Goal: Task Accomplishment & Management: Manage account settings

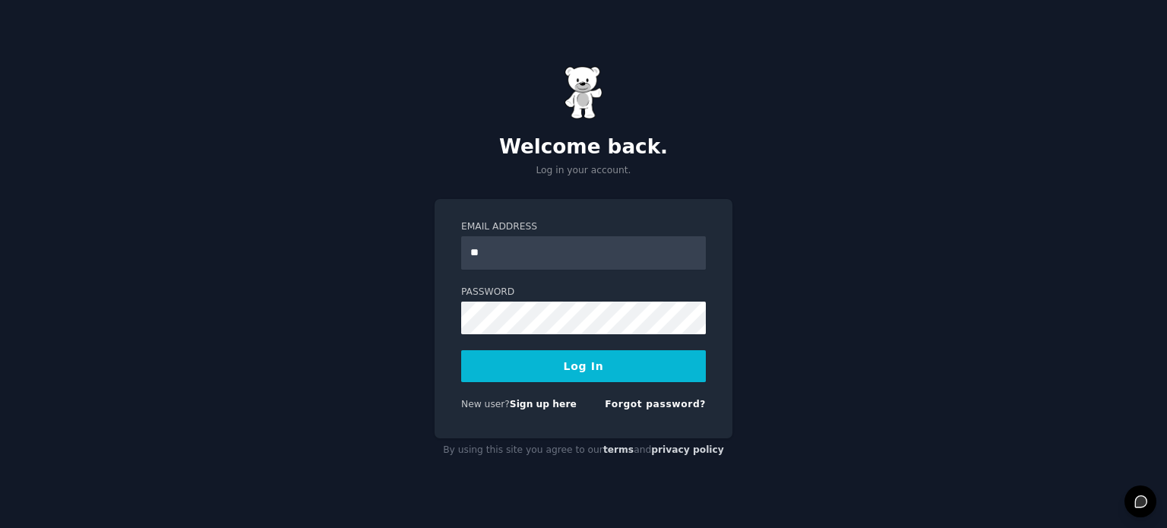
type input "**********"
click at [567, 358] on button "Log In" at bounding box center [583, 366] width 245 height 32
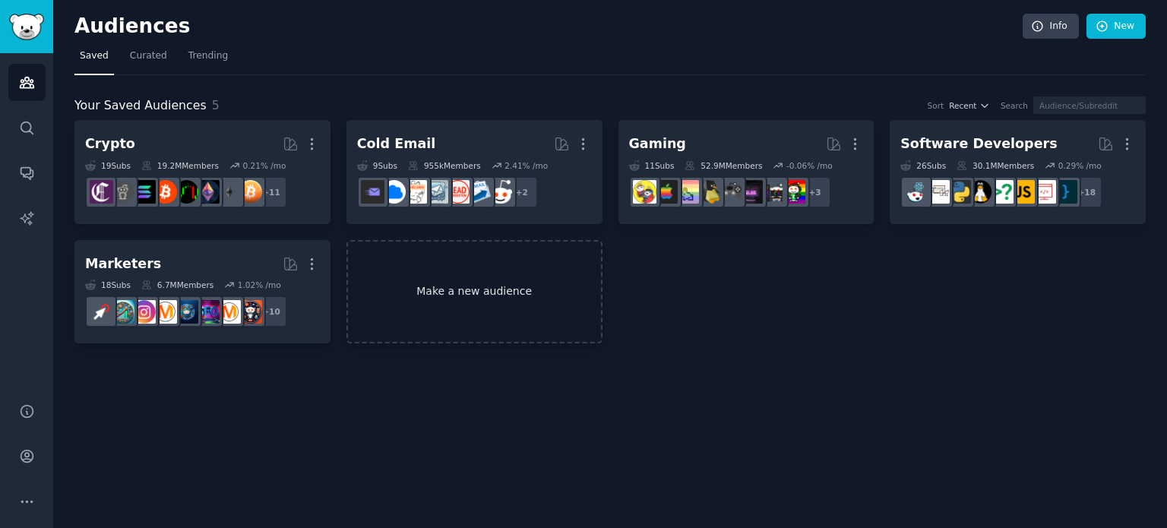
click at [581, 306] on link "Make a new audience" at bounding box center [475, 292] width 256 height 104
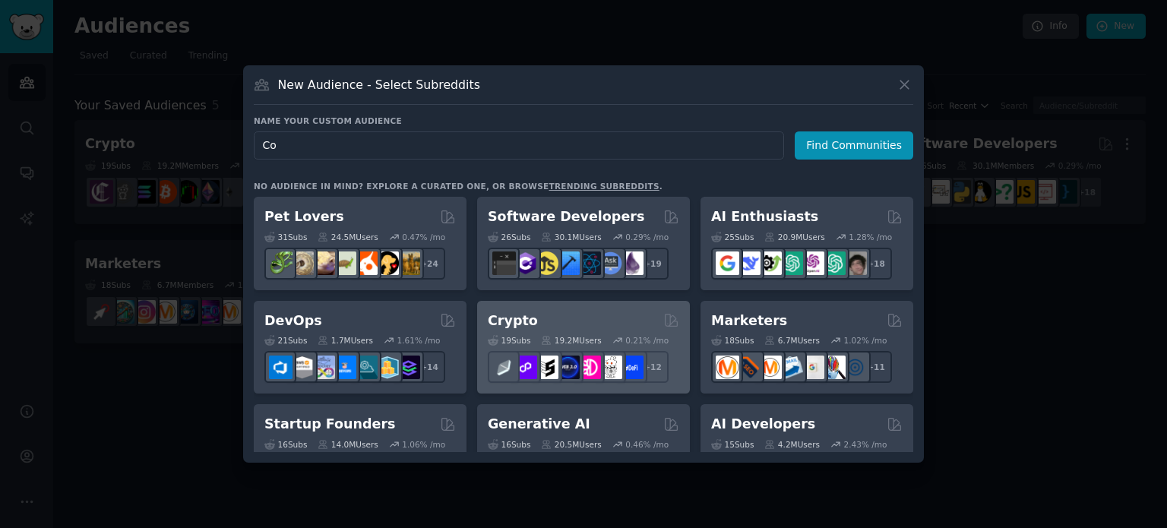
type input "C"
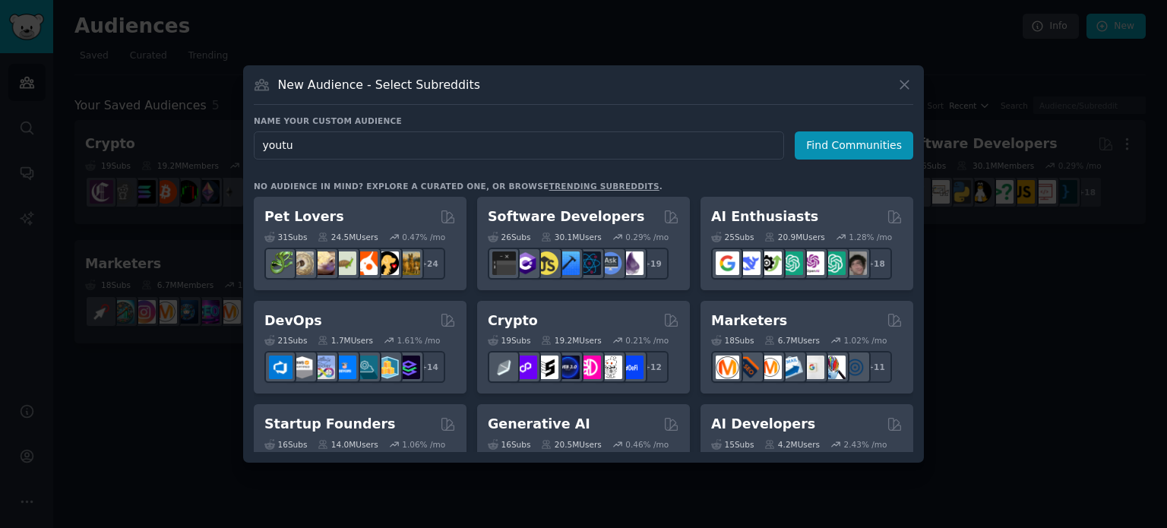
type input "youtu"
click at [556, 182] on link "trending subreddits" at bounding box center [604, 186] width 110 height 9
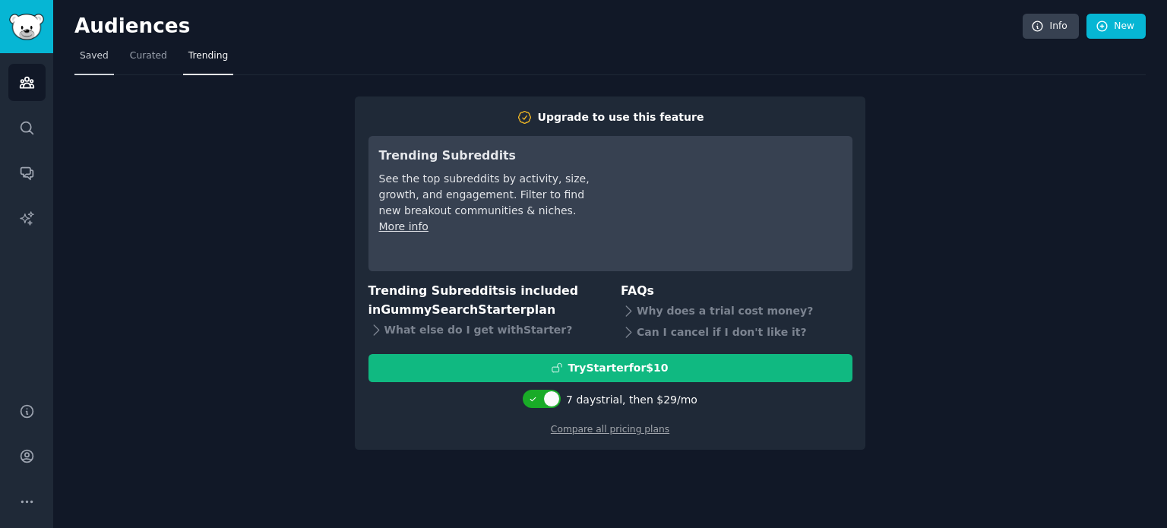
click at [106, 62] on link "Saved" at bounding box center [94, 59] width 40 height 31
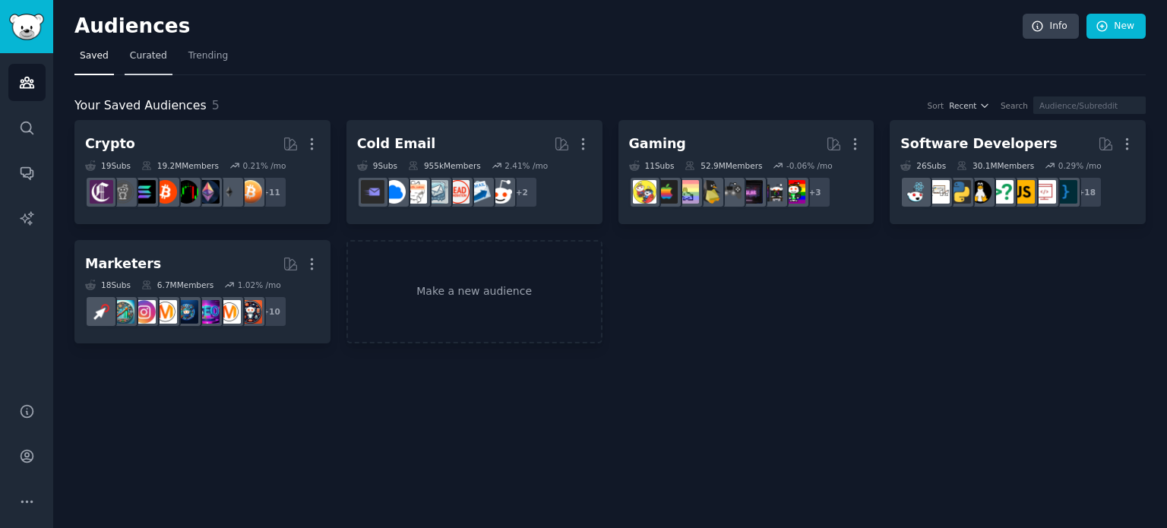
click at [158, 54] on span "Curated" at bounding box center [148, 56] width 37 height 14
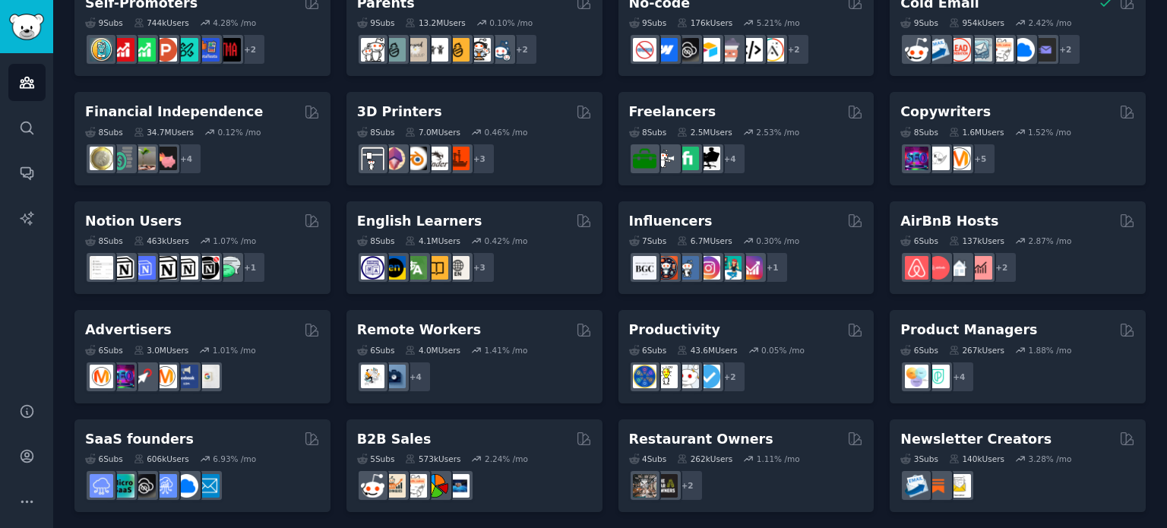
scroll to position [687, 0]
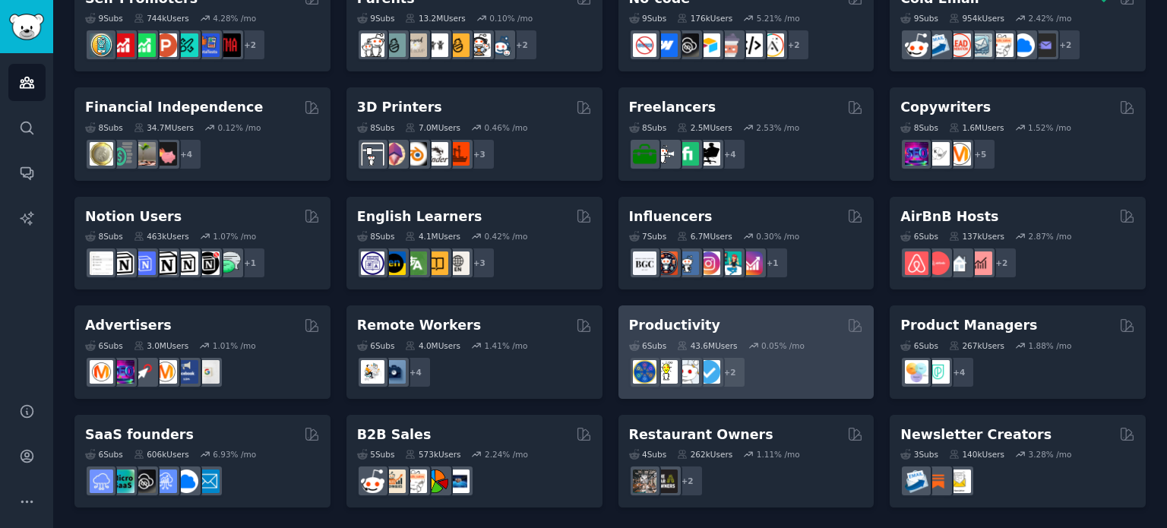
click at [670, 321] on h2 "Productivity" at bounding box center [674, 325] width 91 height 19
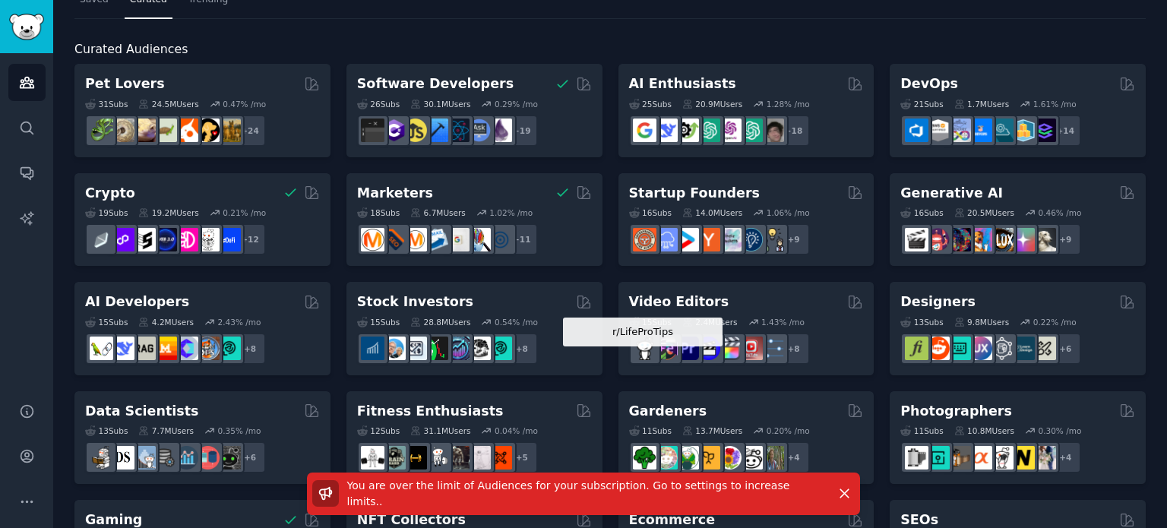
scroll to position [0, 0]
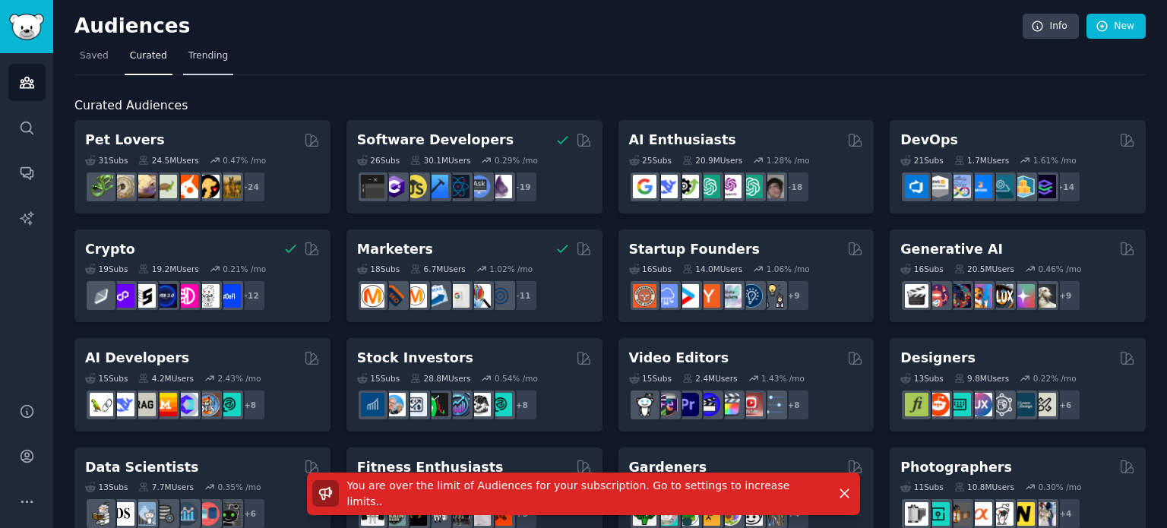
click at [188, 60] on span "Trending" at bounding box center [208, 56] width 40 height 14
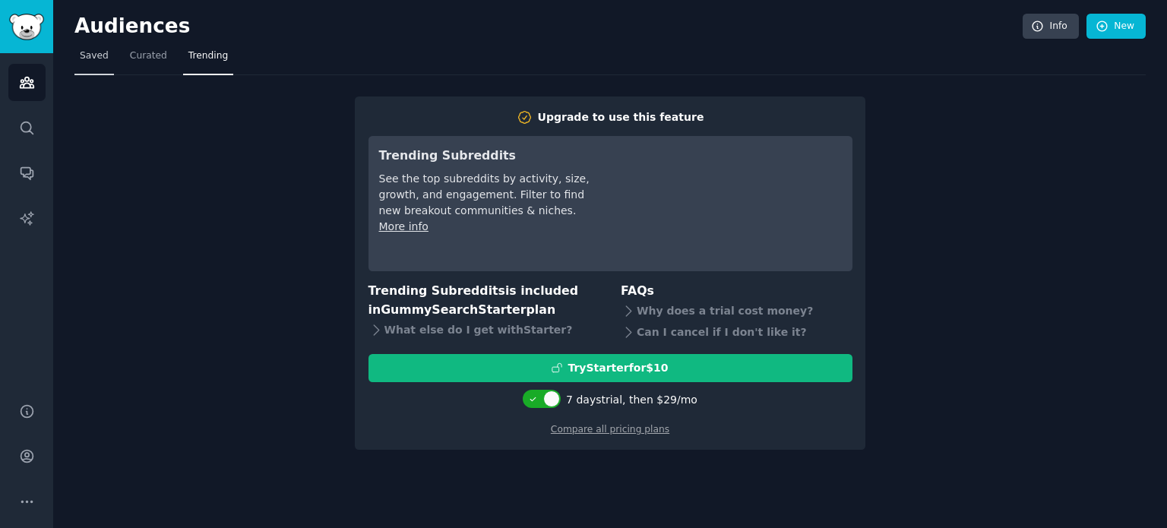
click at [100, 47] on link "Saved" at bounding box center [94, 59] width 40 height 31
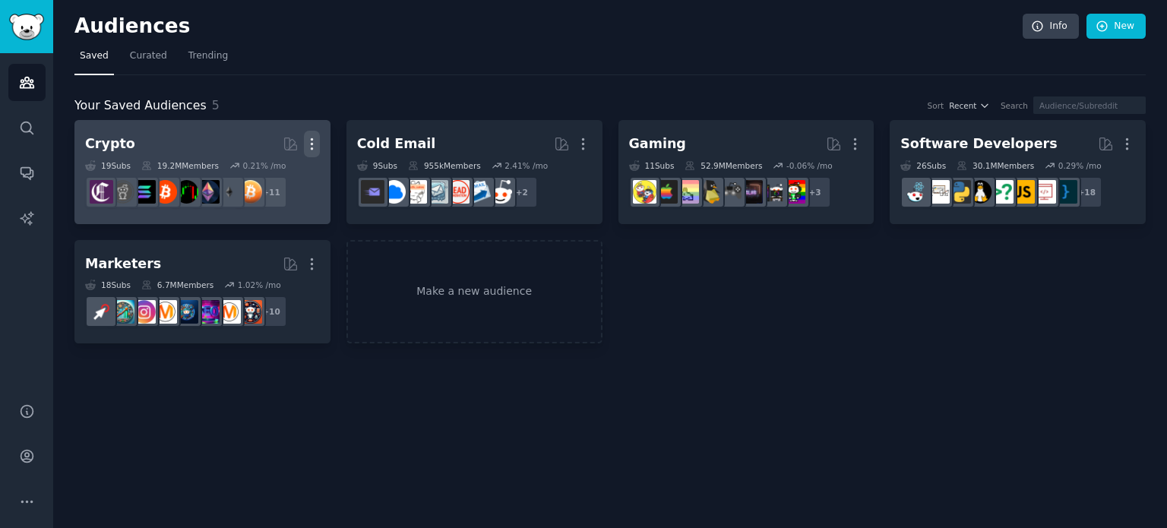
click at [315, 139] on icon "button" at bounding box center [312, 144] width 16 height 16
click at [282, 173] on p "Delete" at bounding box center [270, 176] width 35 height 16
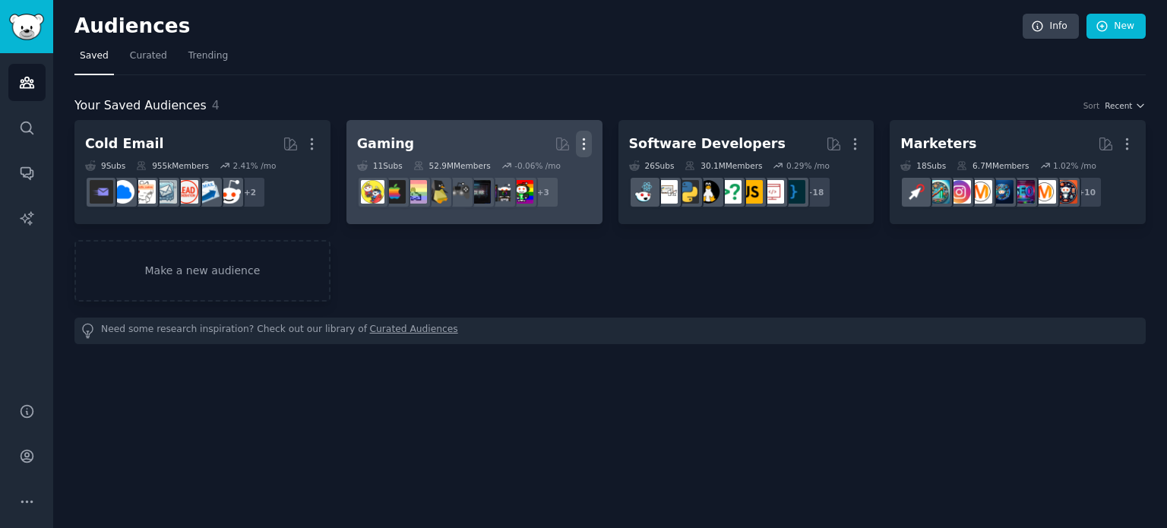
click at [584, 136] on icon "button" at bounding box center [584, 144] width 16 height 16
click at [543, 172] on p "Delete" at bounding box center [542, 176] width 35 height 16
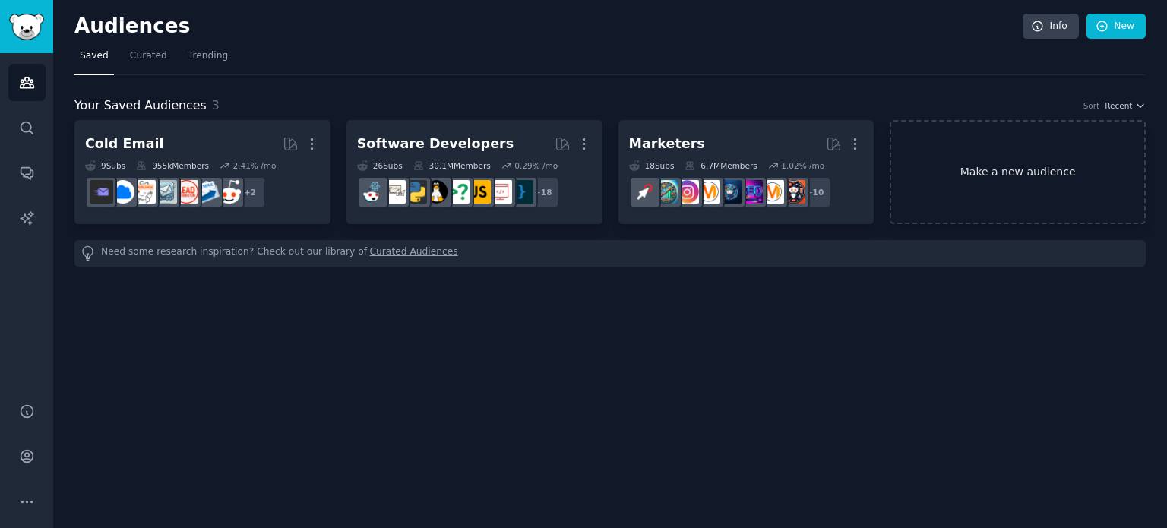
click at [955, 169] on link "Make a new audience" at bounding box center [1018, 172] width 256 height 104
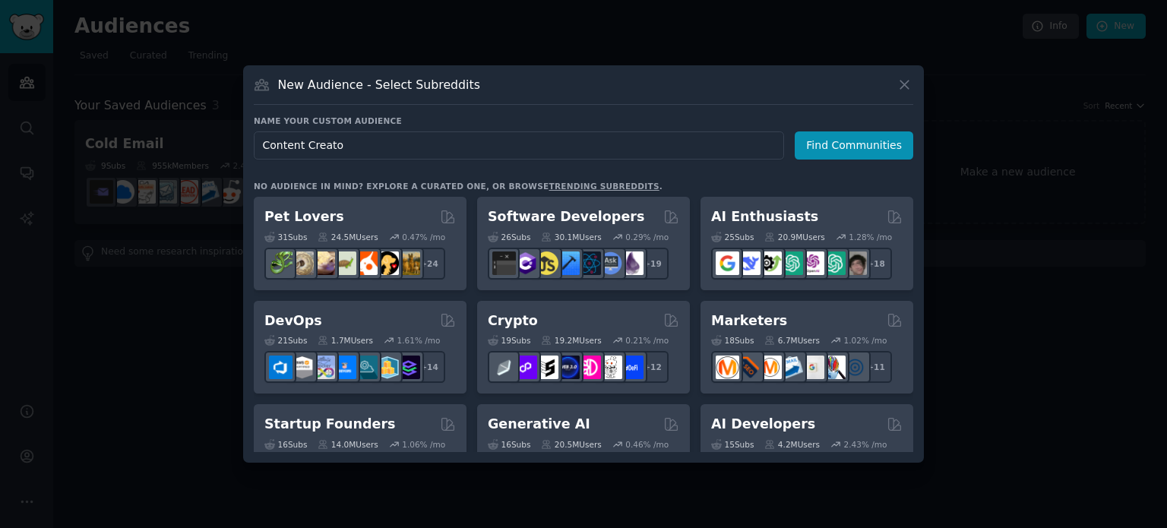
type input "Content Creator"
click button "Find Communities" at bounding box center [854, 145] width 119 height 28
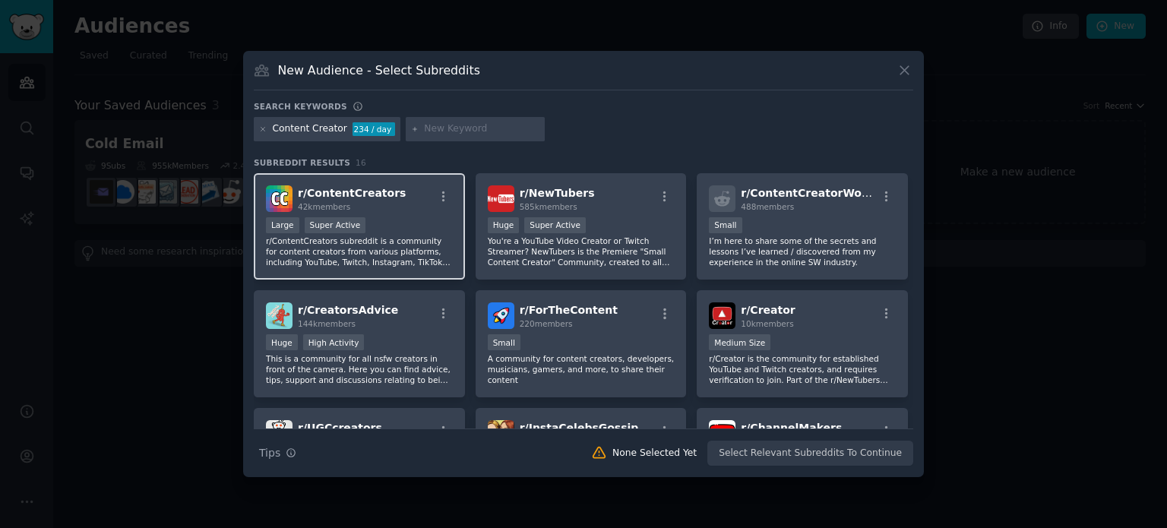
click at [430, 218] on div "Large Super Active" at bounding box center [359, 226] width 187 height 19
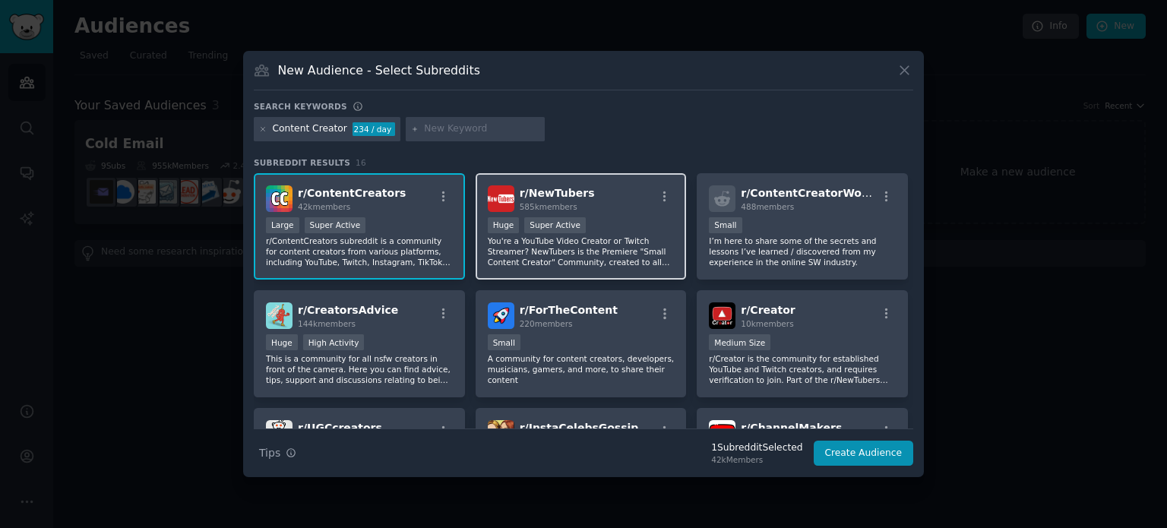
click at [602, 197] on div "r/ NewTubers 585k members" at bounding box center [581, 198] width 187 height 27
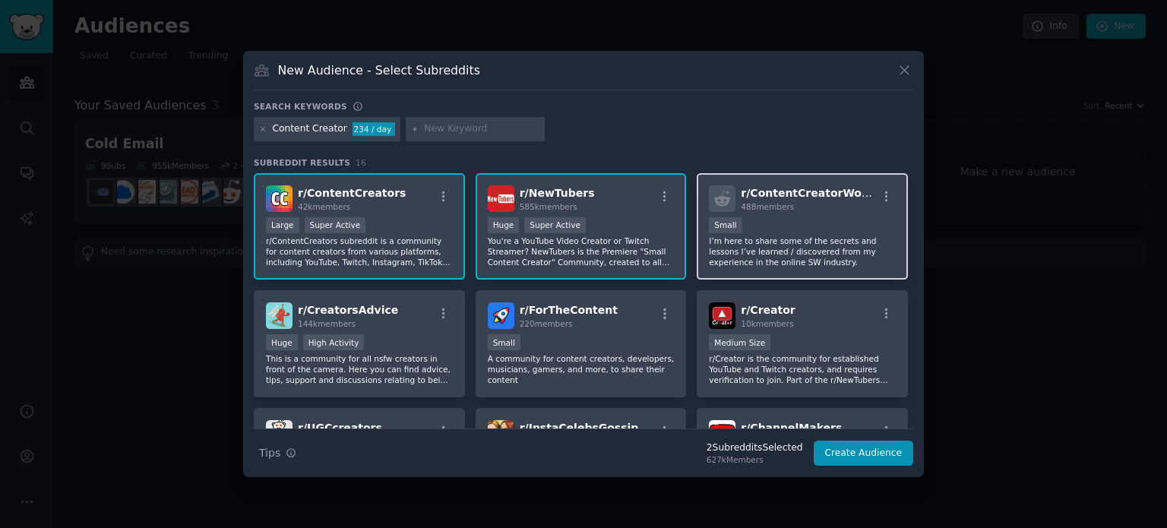
click at [806, 225] on div "Small" at bounding box center [802, 226] width 187 height 19
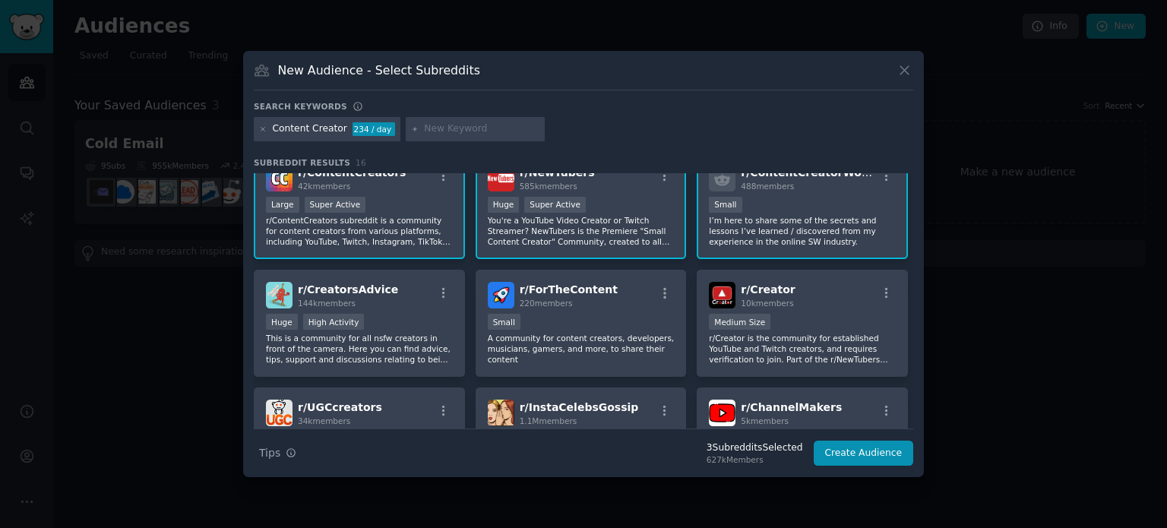
scroll to position [21, 0]
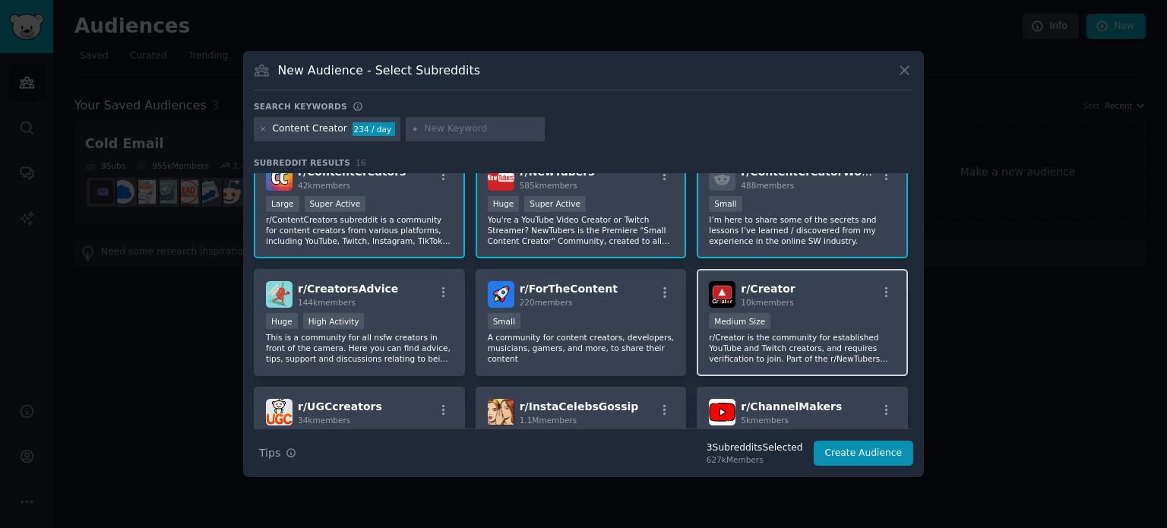
click at [831, 328] on div "Medium Size" at bounding box center [802, 322] width 187 height 19
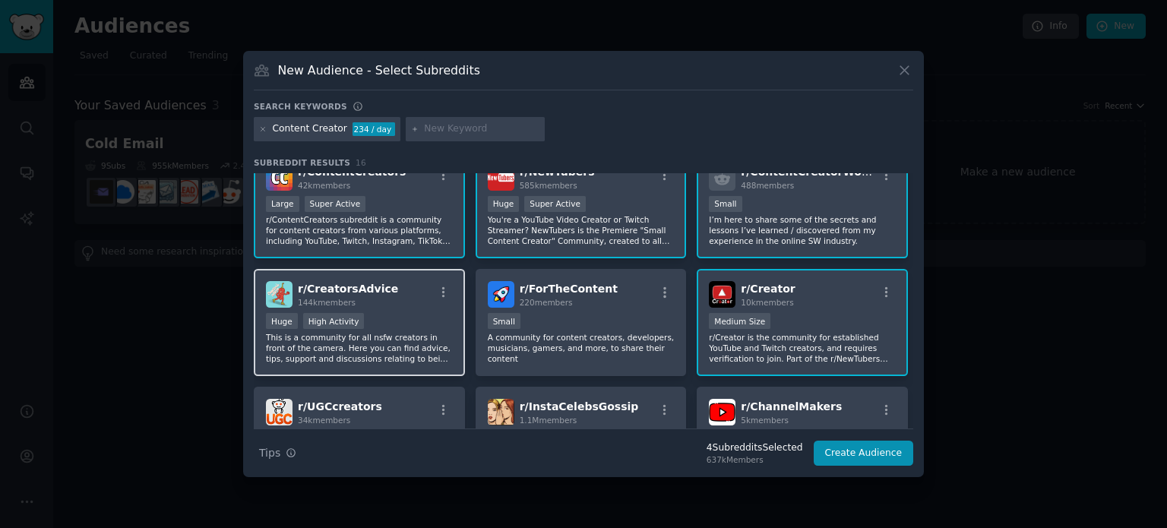
click at [431, 300] on div "r/ CreatorsAdvice 144k members" at bounding box center [359, 294] width 187 height 27
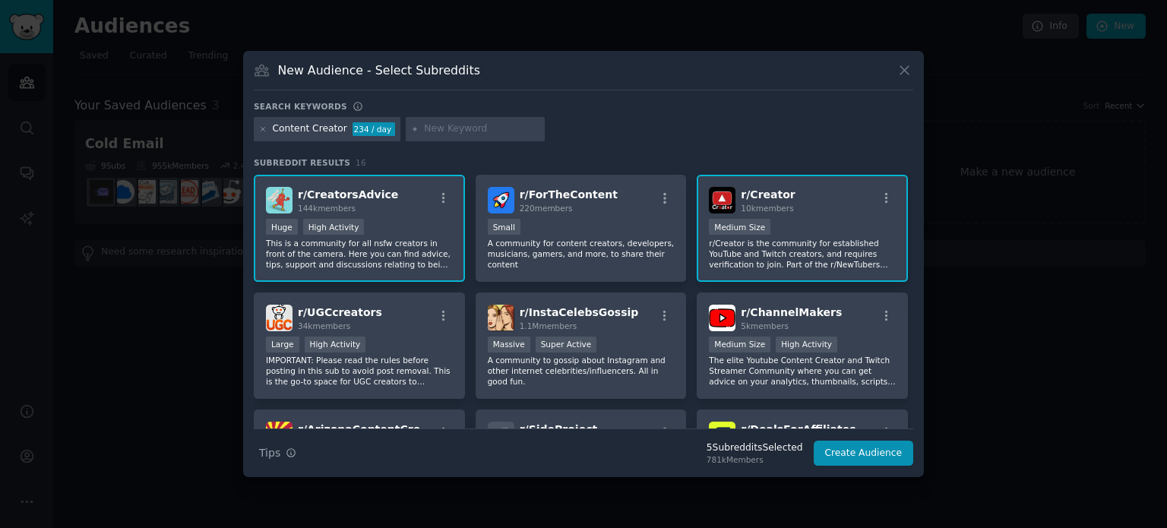
scroll to position [117, 0]
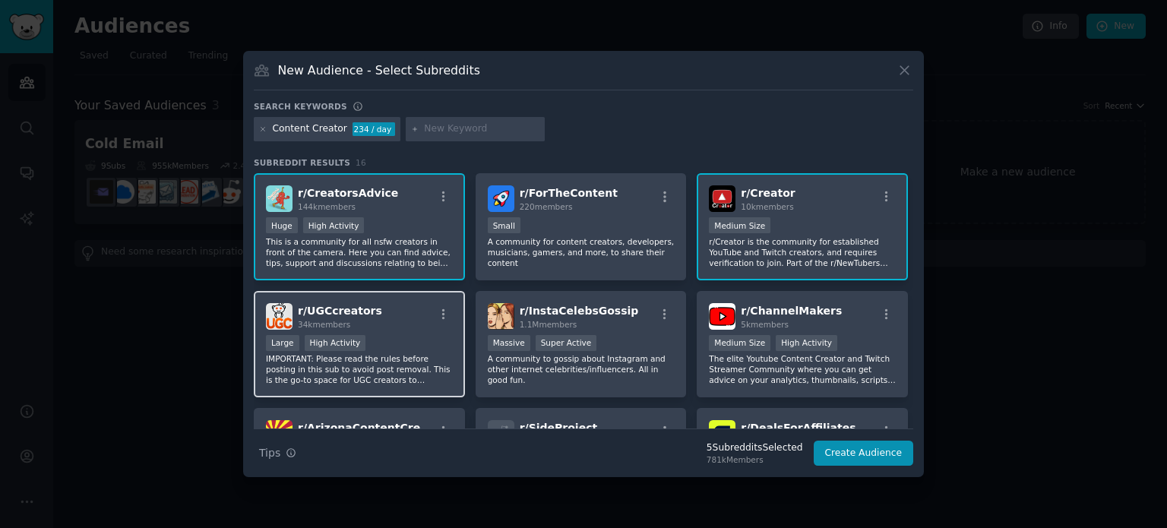
click at [410, 328] on div "r/ UGCcreators 34k members Large High Activity IMPORTANT: Please read the rules…" at bounding box center [359, 344] width 211 height 107
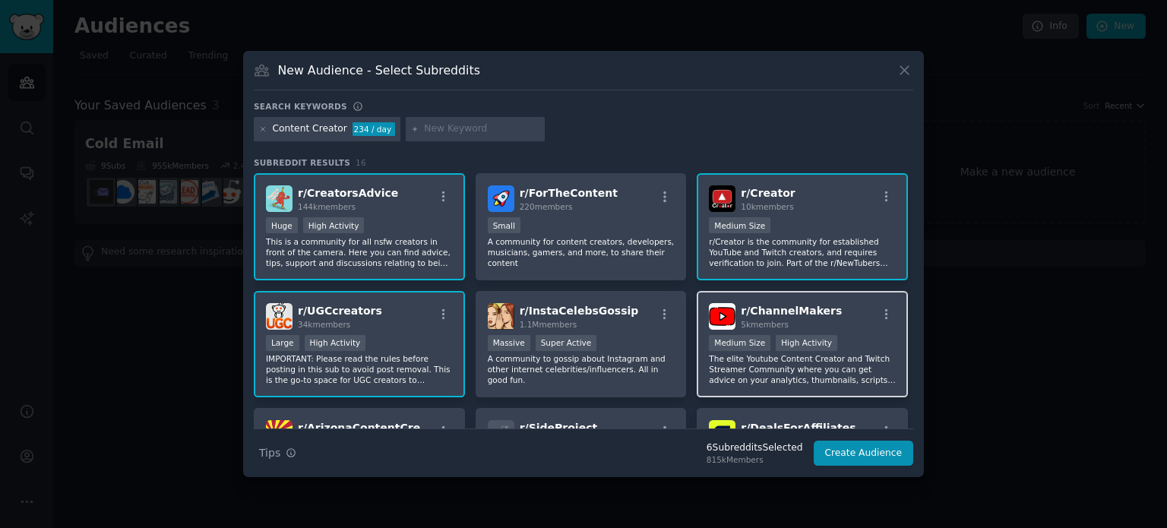
click at [857, 331] on div "r/ ChannelMakers 5k members 1000 - 10,000 members Medium Size High Activity The…" at bounding box center [802, 344] width 211 height 107
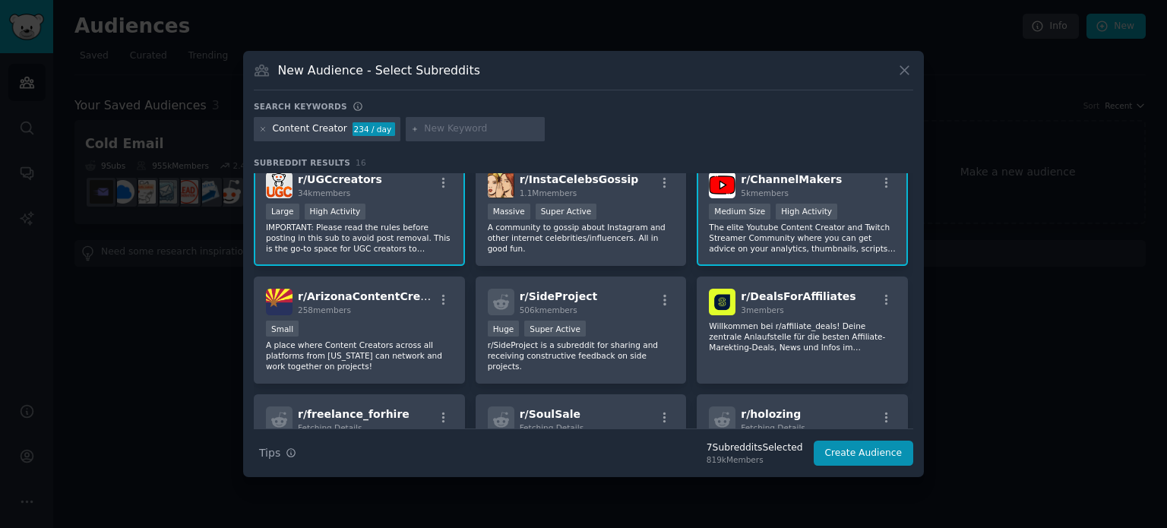
scroll to position [251, 0]
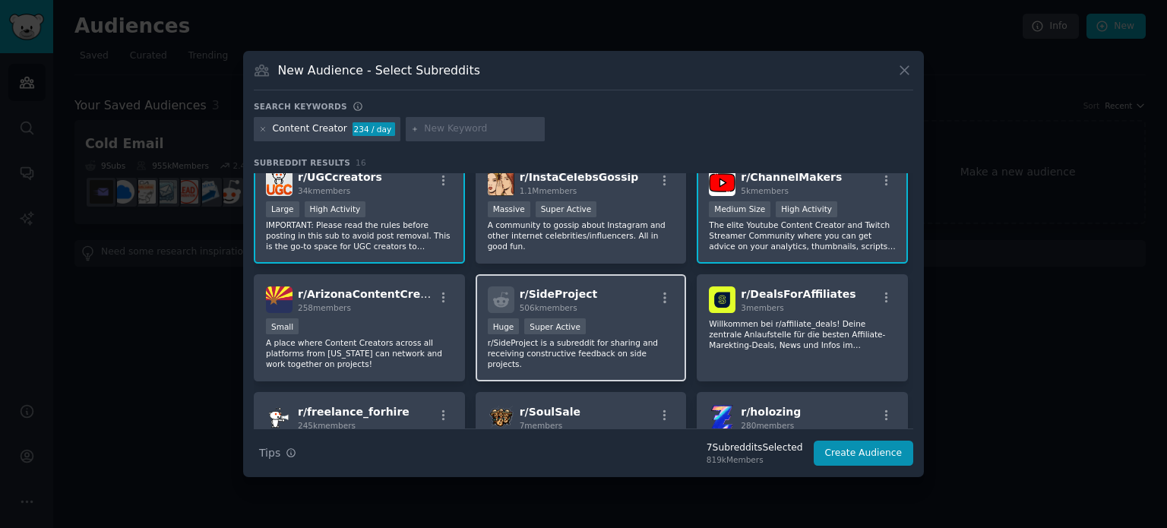
click at [638, 327] on div "Huge Super Active" at bounding box center [581, 327] width 187 height 19
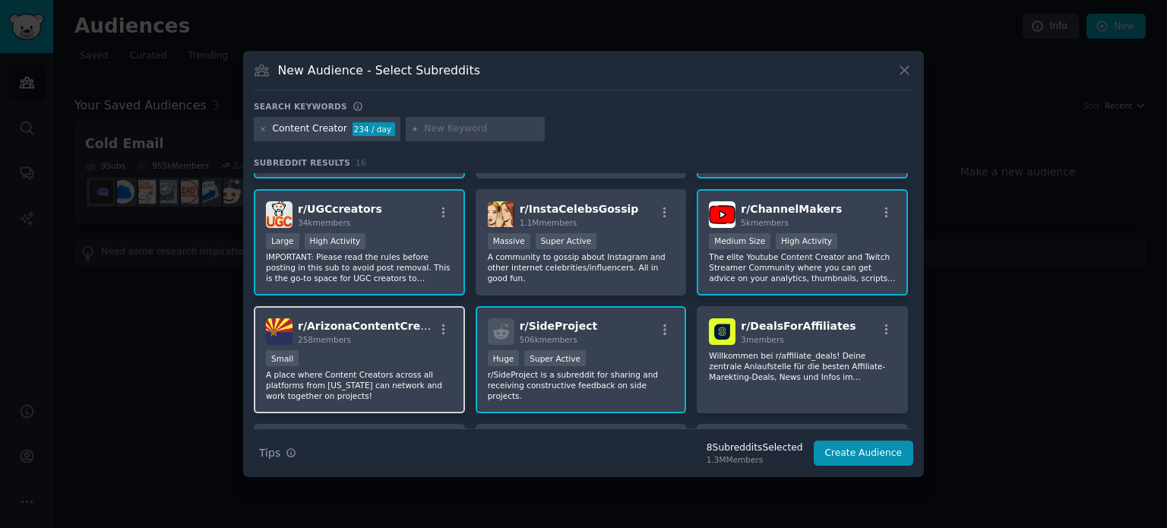
scroll to position [217, 0]
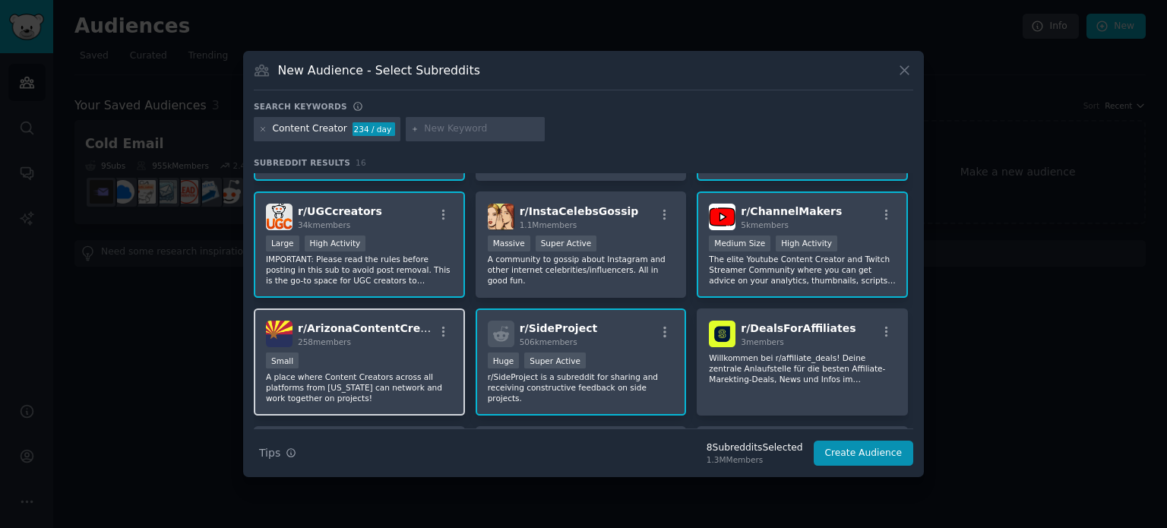
click at [427, 331] on div "r/ ArizonaContentCreator 258 members" at bounding box center [359, 334] width 187 height 27
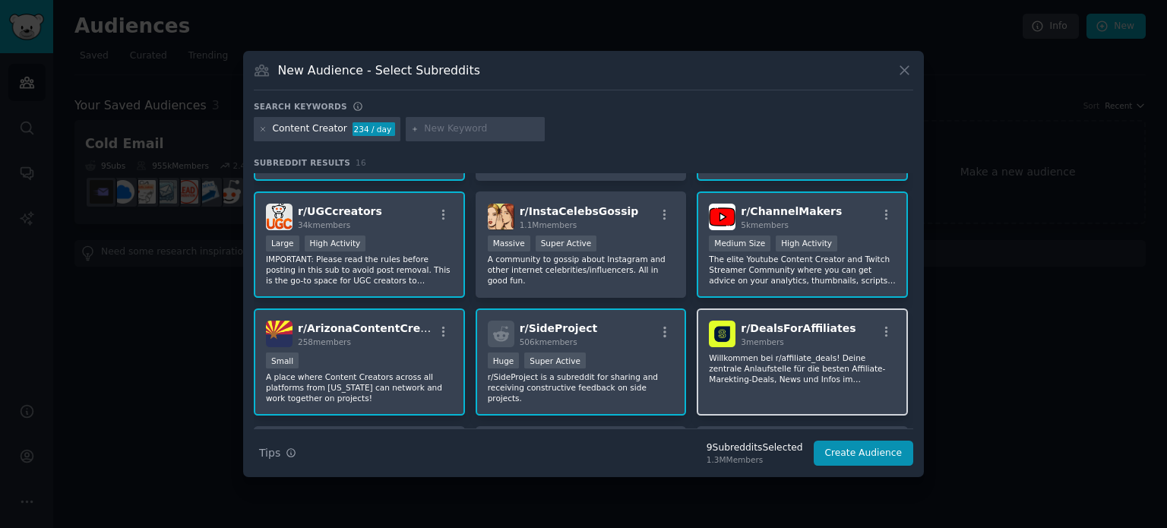
click at [748, 402] on div "r/ DealsForAffiliates 3 members Willkommen bei r/affiliate_deals! Deine zentral…" at bounding box center [802, 362] width 211 height 107
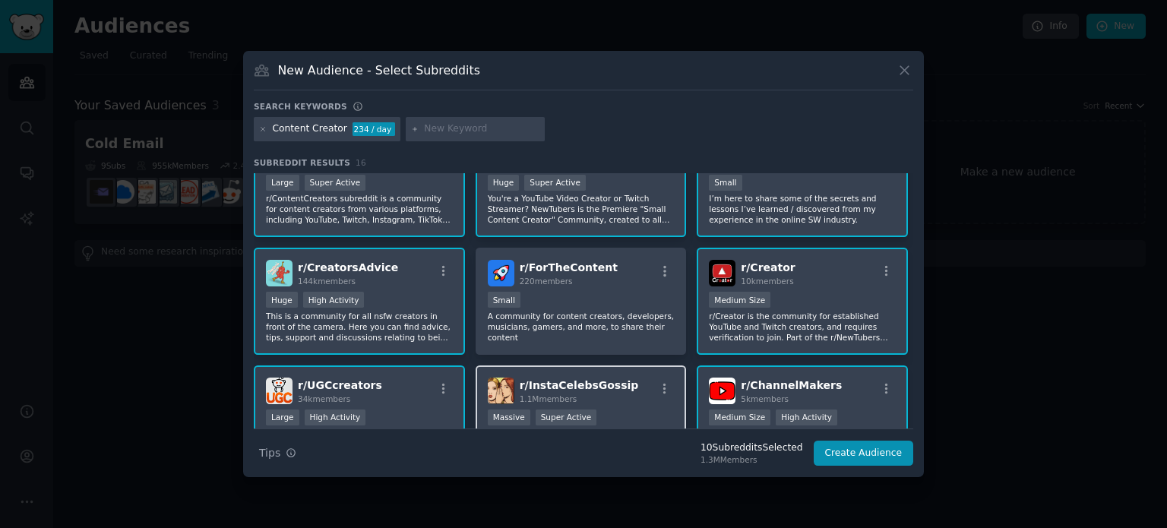
scroll to position [43, 0]
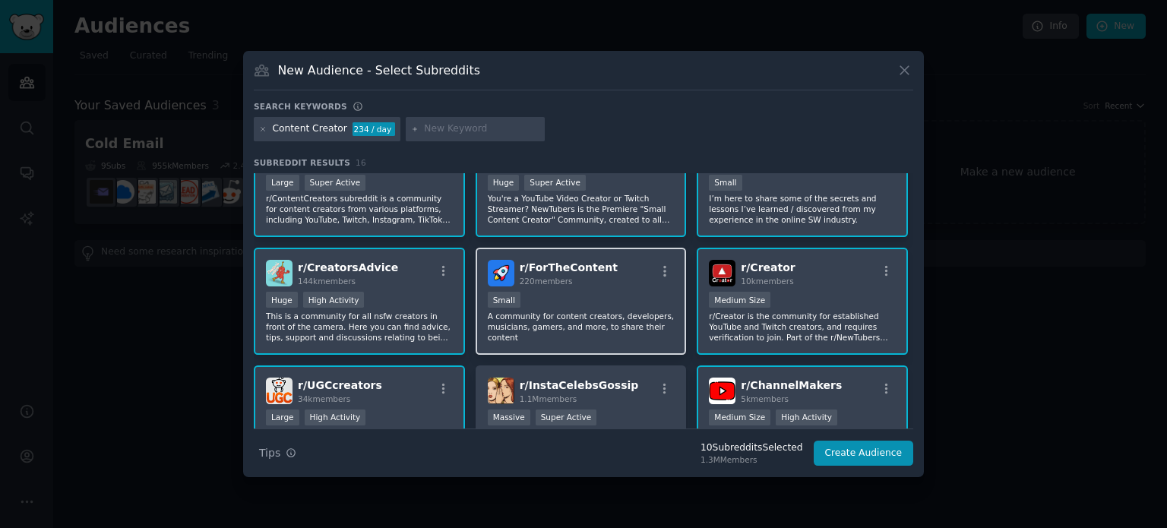
click at [632, 340] on div "r/ ForTheContent 220 members Small A community for content creators, developers…" at bounding box center [581, 301] width 211 height 107
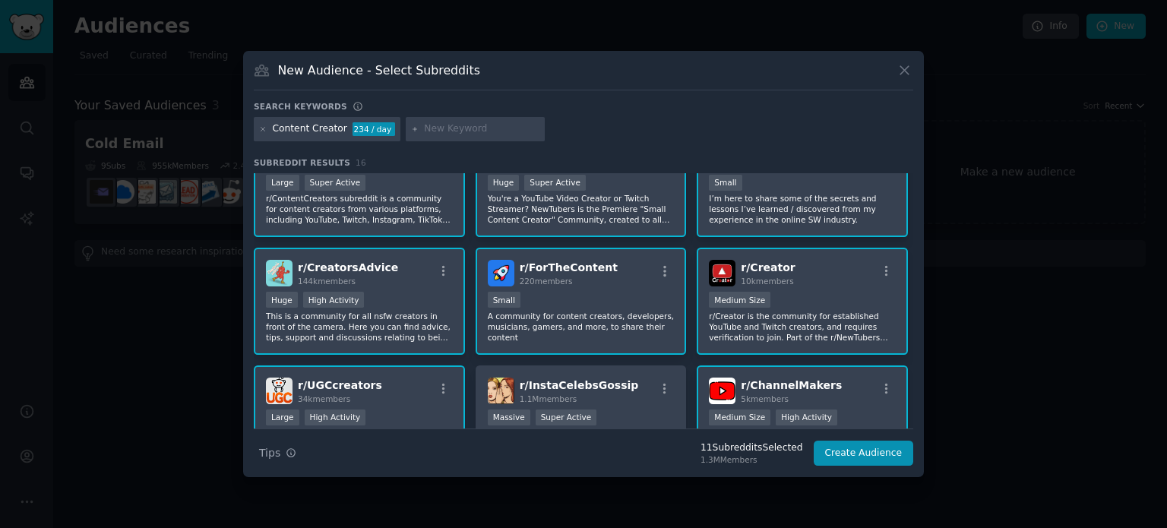
click at [632, 340] on div "r/ ForTheContent 220 members Small A community for content creators, developers…" at bounding box center [581, 301] width 211 height 107
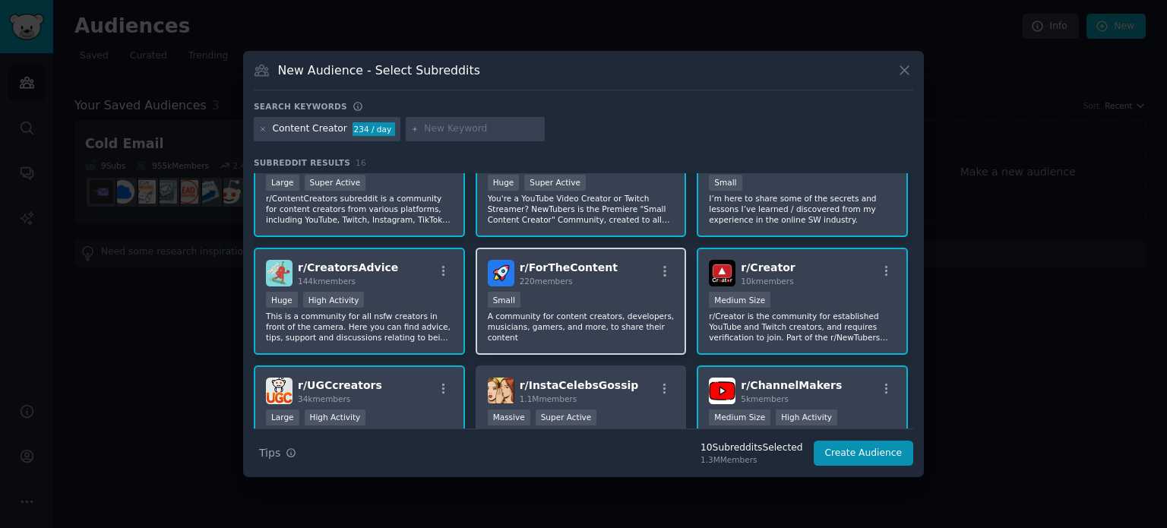
click at [632, 340] on div "r/ ForTheContent 220 members Small A community for content creators, developers…" at bounding box center [581, 301] width 211 height 107
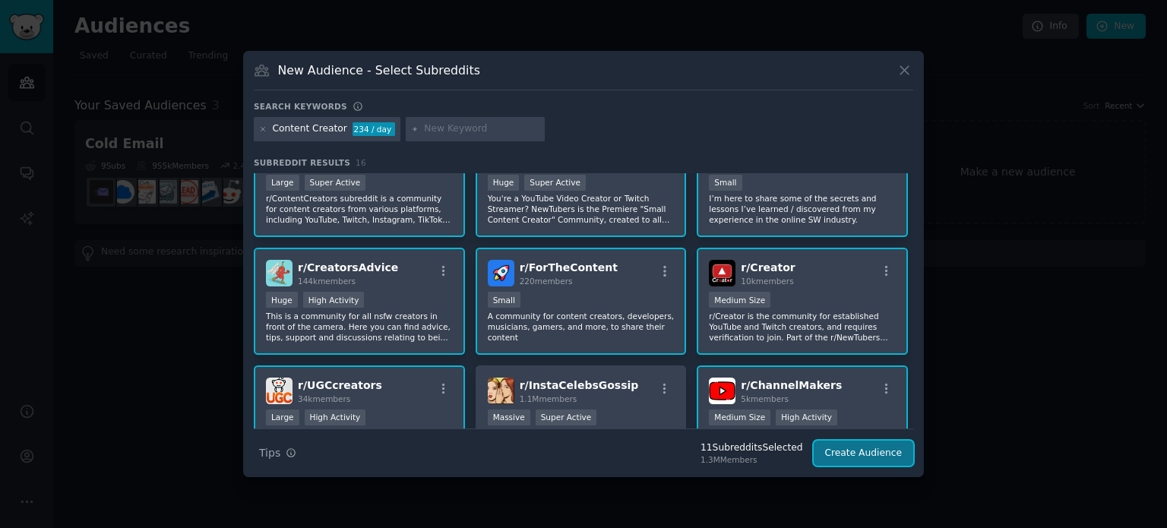
click at [869, 461] on button "Create Audience" at bounding box center [864, 454] width 100 height 26
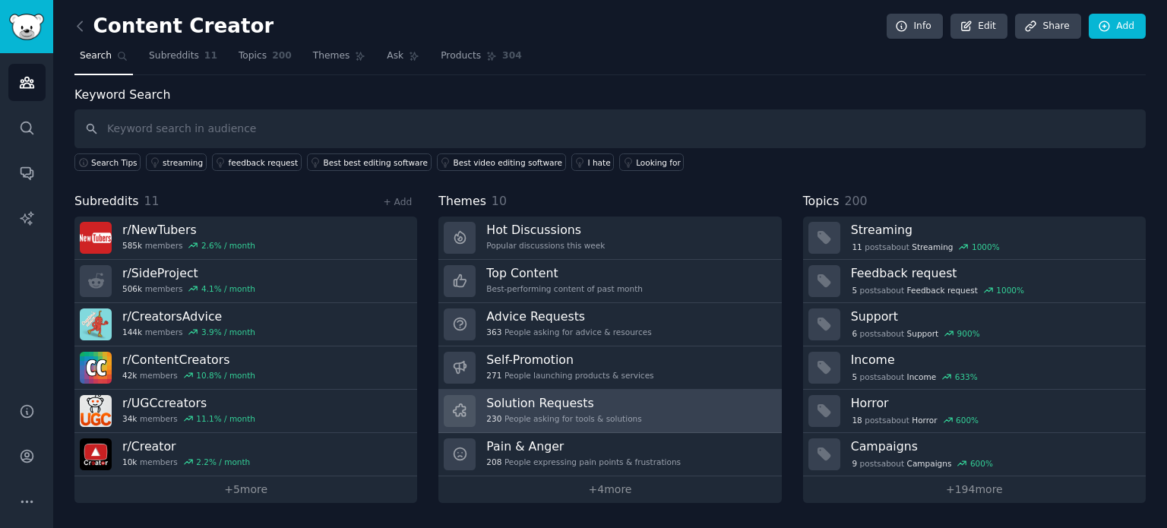
click at [663, 398] on link "Solution Requests 230 People asking for tools & solutions" at bounding box center [610, 411] width 343 height 43
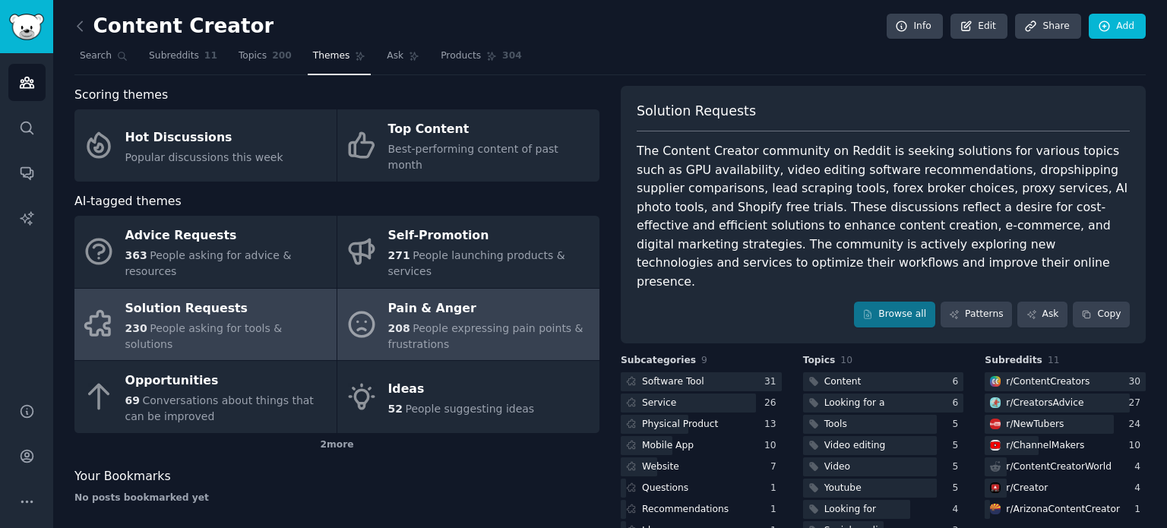
click at [478, 321] on div "208 People expressing pain points & frustrations" at bounding box center [490, 337] width 204 height 32
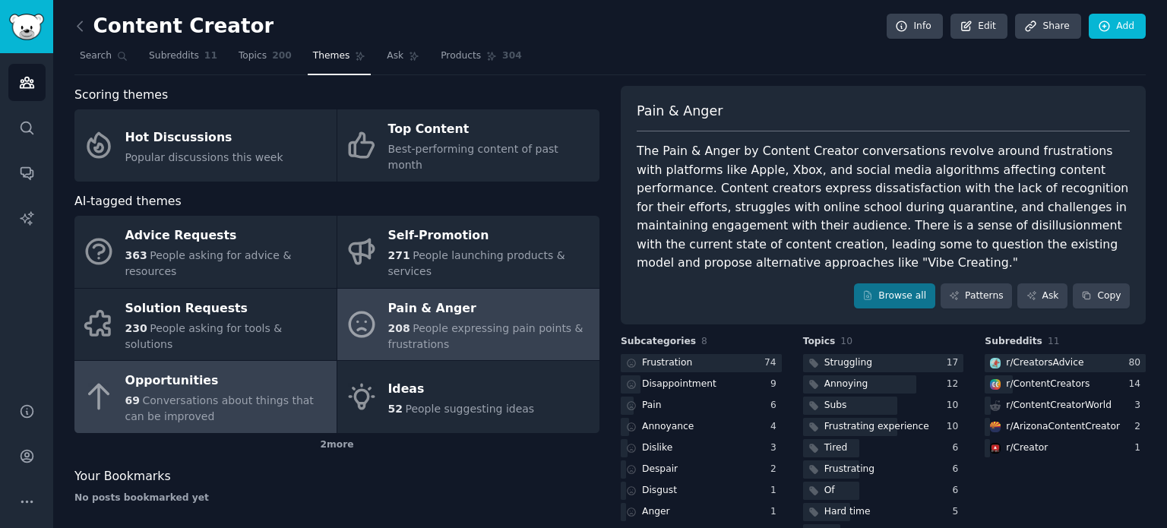
click at [234, 394] on span "Conversations about things that can be improved" at bounding box center [219, 408] width 188 height 28
